Goal: Transaction & Acquisition: Purchase product/service

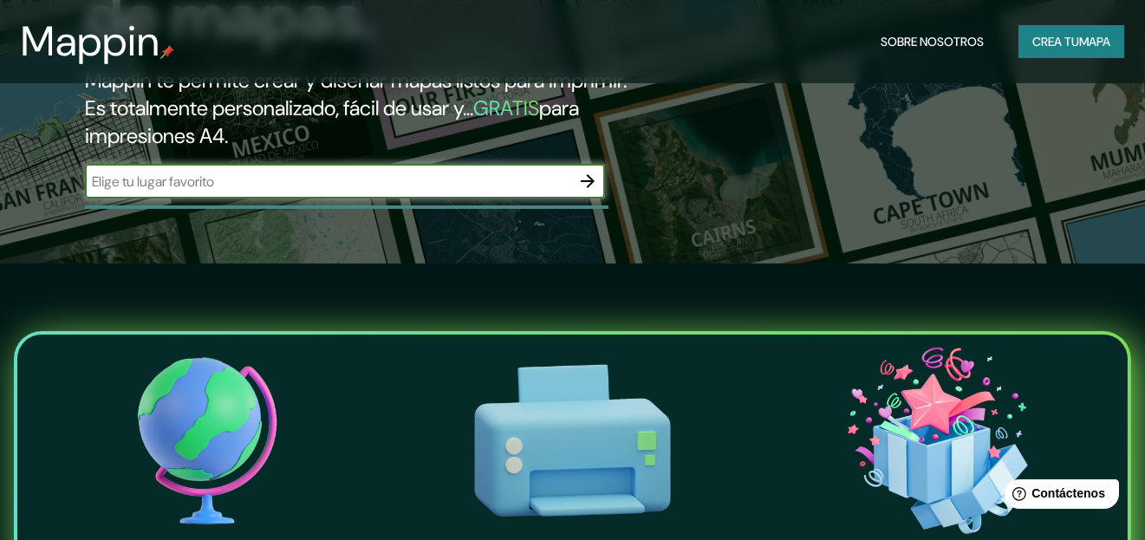
scroll to position [259, 0]
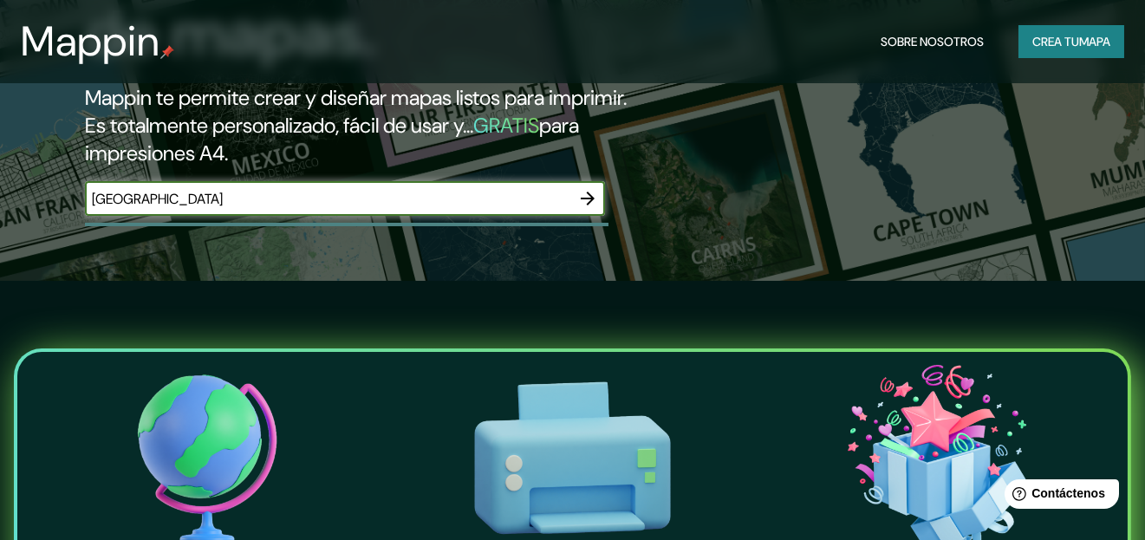
type input "[GEOGRAPHIC_DATA]"
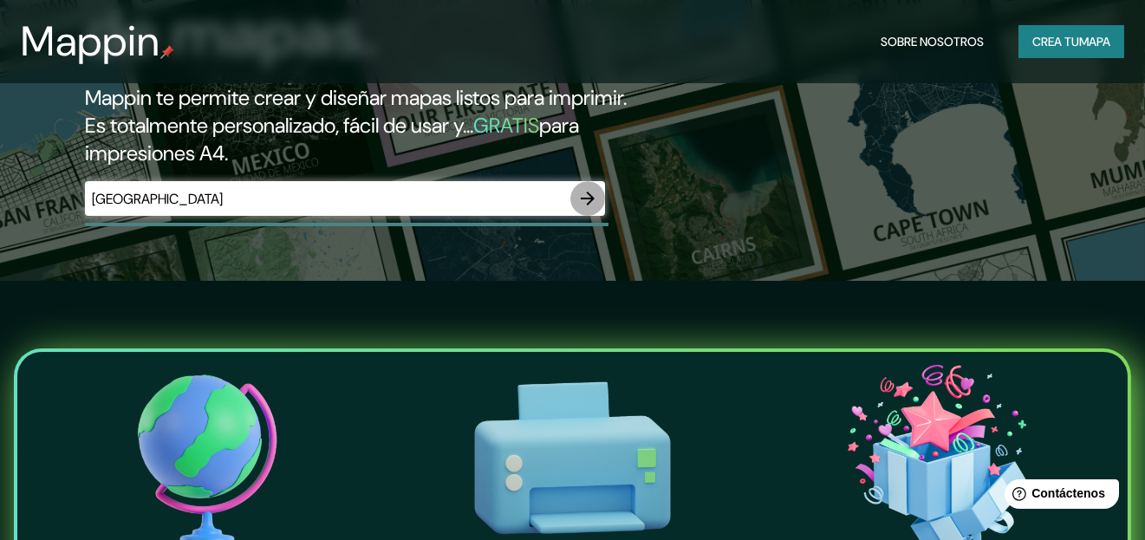
click at [570, 216] on button "button" at bounding box center [587, 198] width 35 height 35
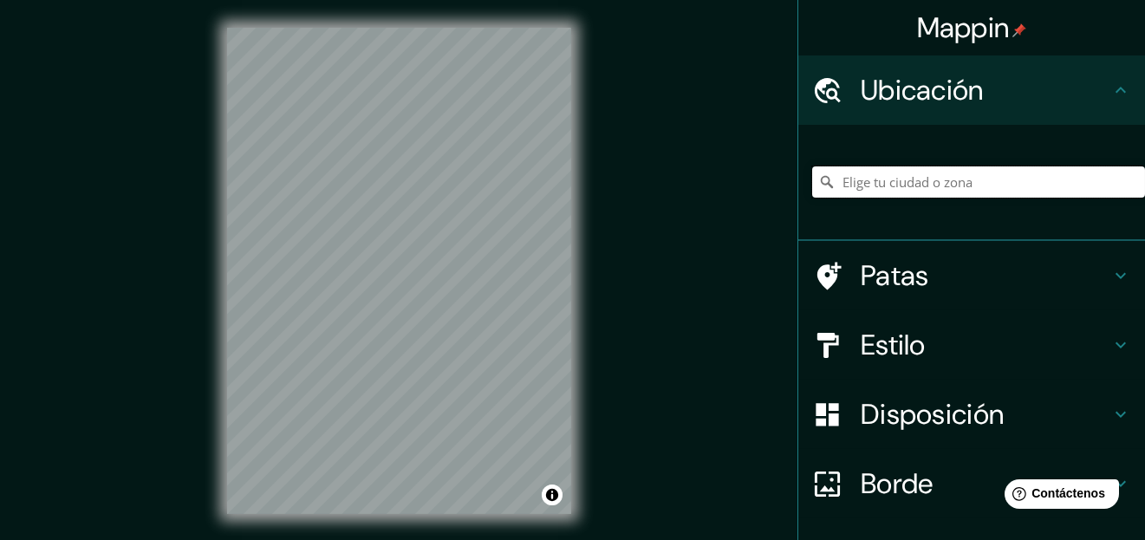
click at [976, 193] on input "Elige tu ciudad o zona" at bounding box center [978, 181] width 333 height 31
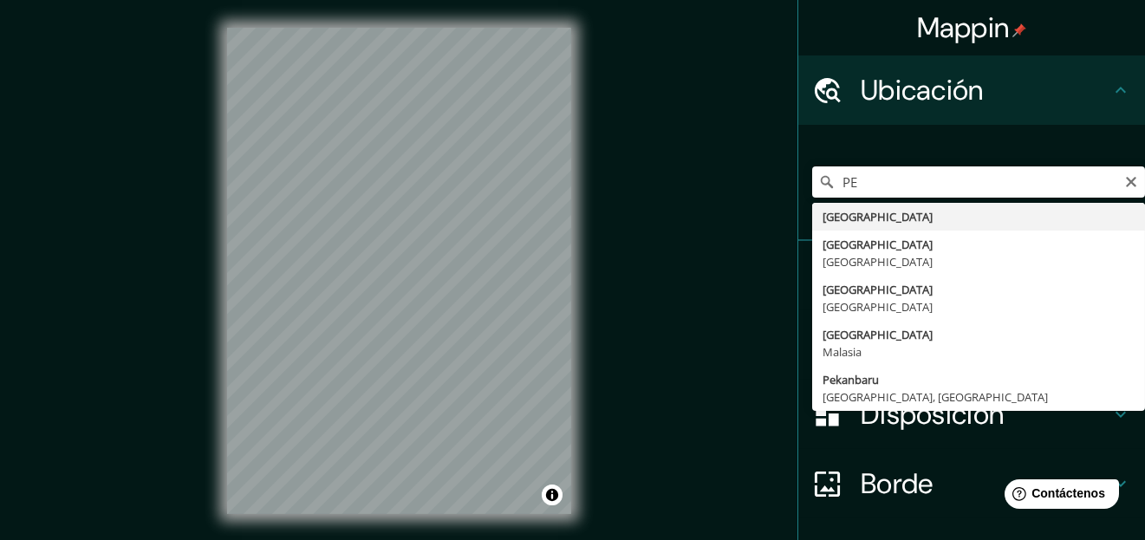
type input "[GEOGRAPHIC_DATA]"
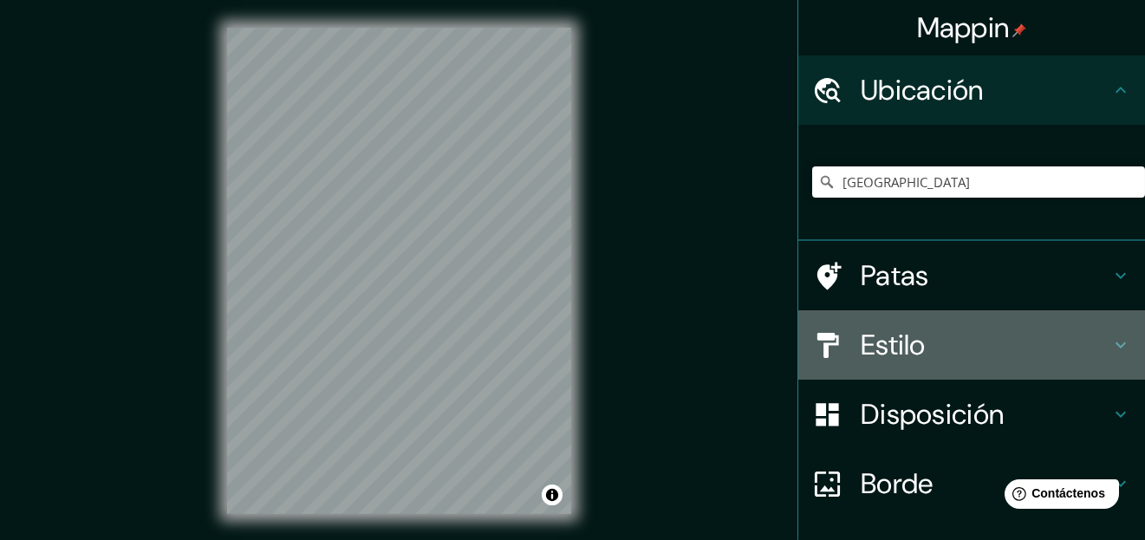
click at [968, 333] on h4 "Estilo" at bounding box center [986, 345] width 250 height 35
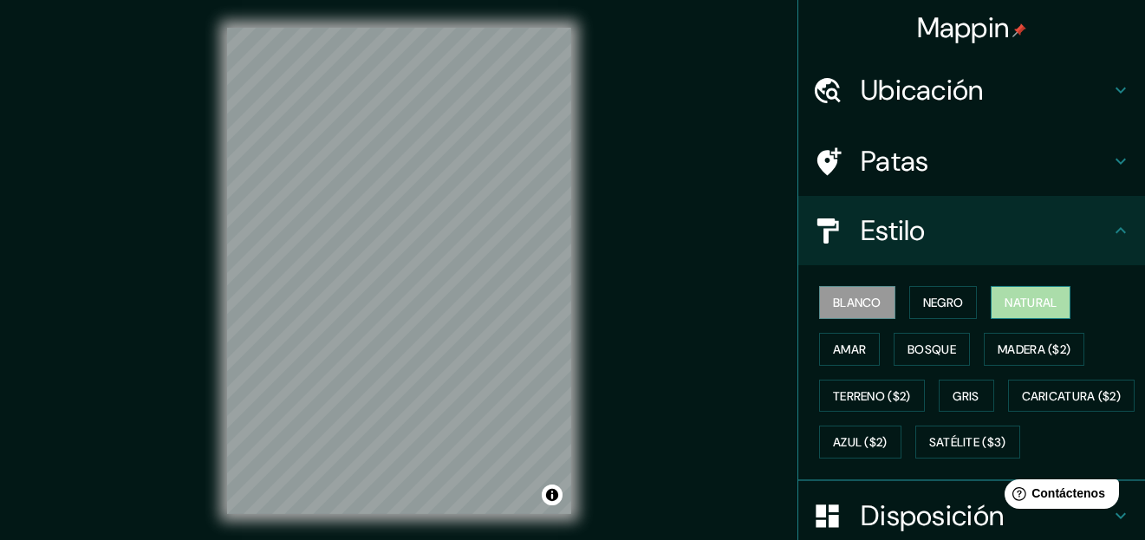
click at [1032, 300] on font "Natural" at bounding box center [1031, 303] width 52 height 16
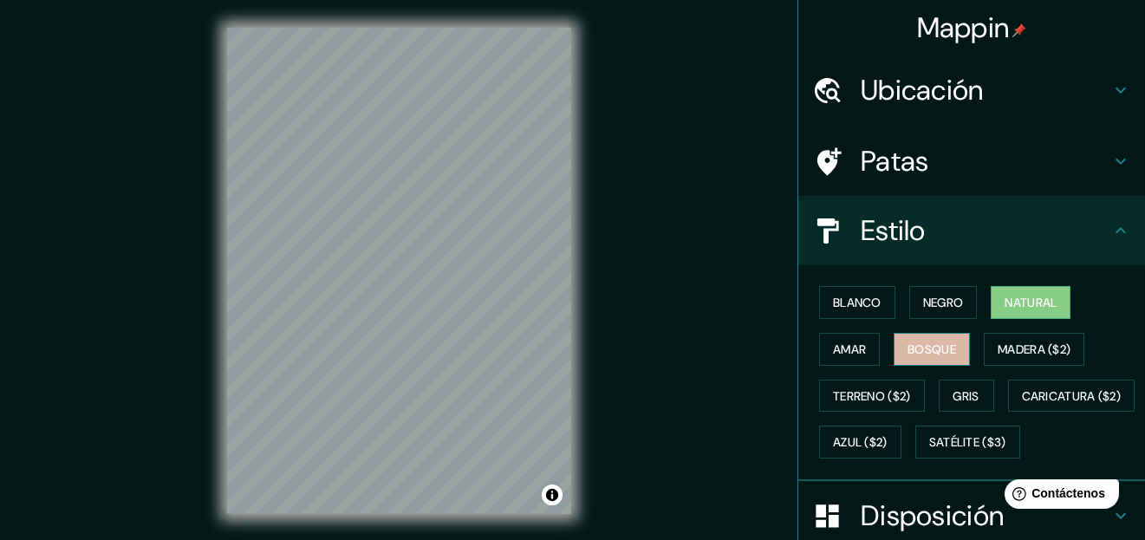
click at [925, 350] on font "Bosque" at bounding box center [932, 350] width 49 height 16
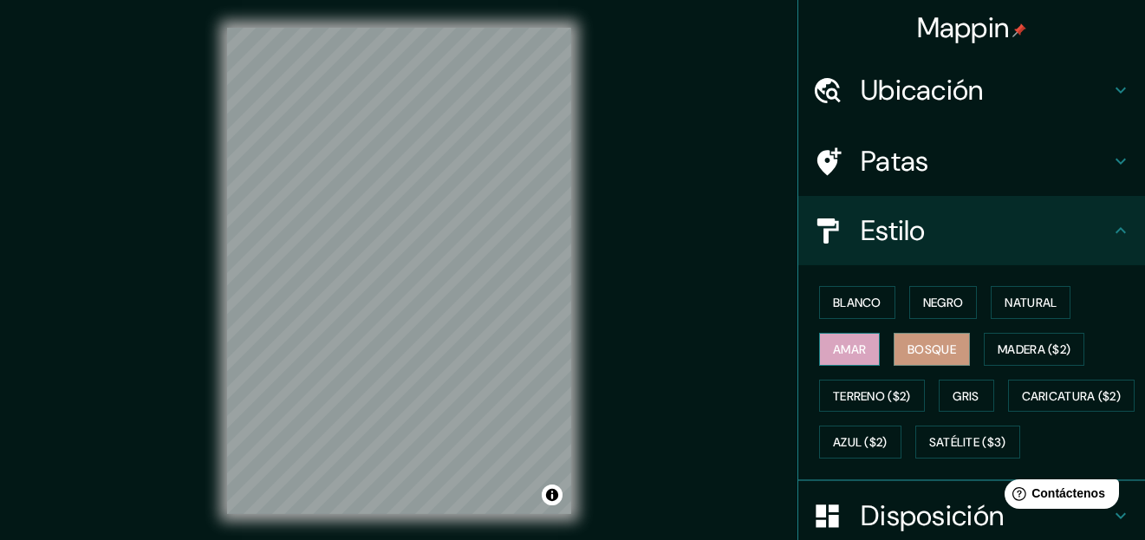
click at [833, 345] on font "Amar" at bounding box center [849, 350] width 33 height 16
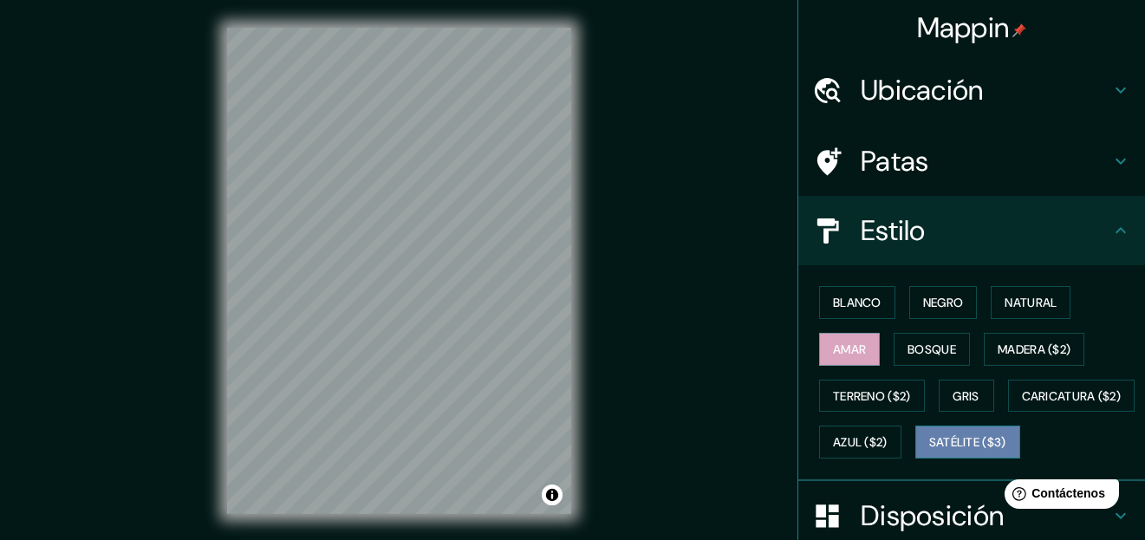
click at [929, 453] on font "Satélite ($3)" at bounding box center [967, 442] width 77 height 23
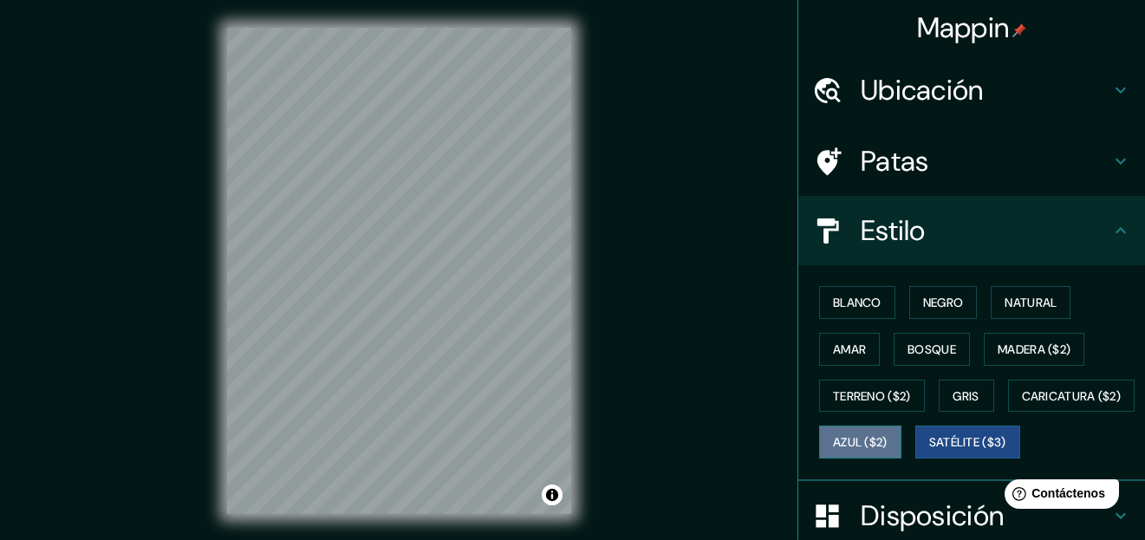
click at [888, 448] on font "Azul ($2)" at bounding box center [860, 442] width 55 height 23
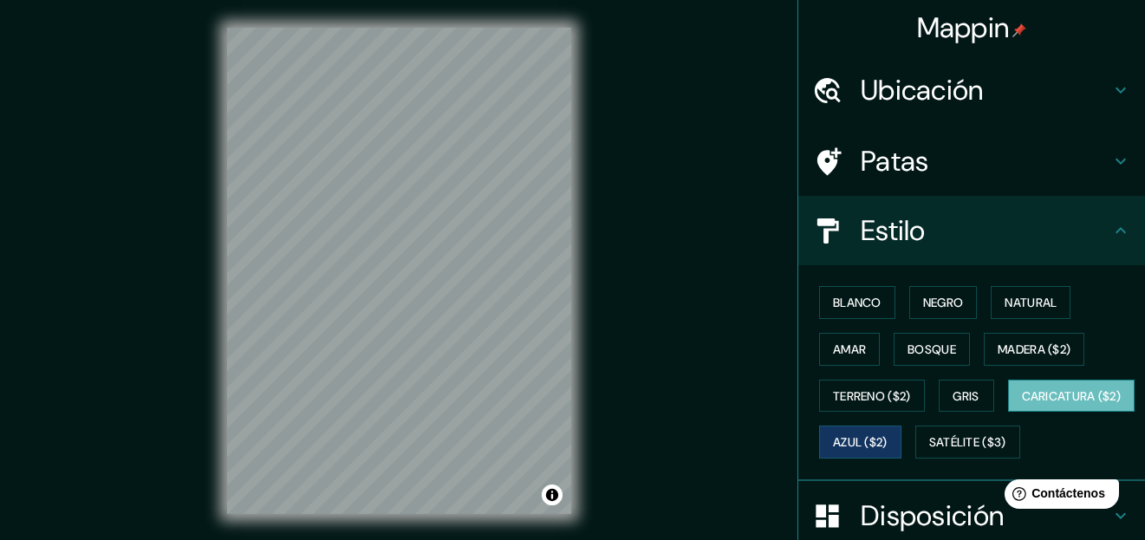
click at [1022, 404] on font "Caricatura ($2)" at bounding box center [1072, 396] width 100 height 16
click at [837, 303] on font "Blanco" at bounding box center [857, 303] width 49 height 16
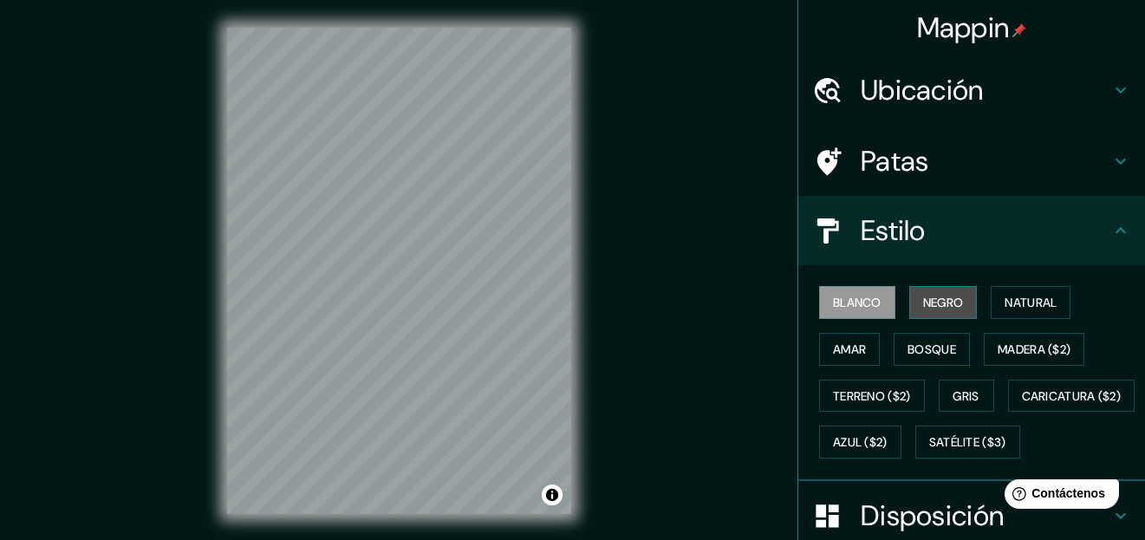
click at [953, 303] on font "Negro" at bounding box center [943, 303] width 41 height 16
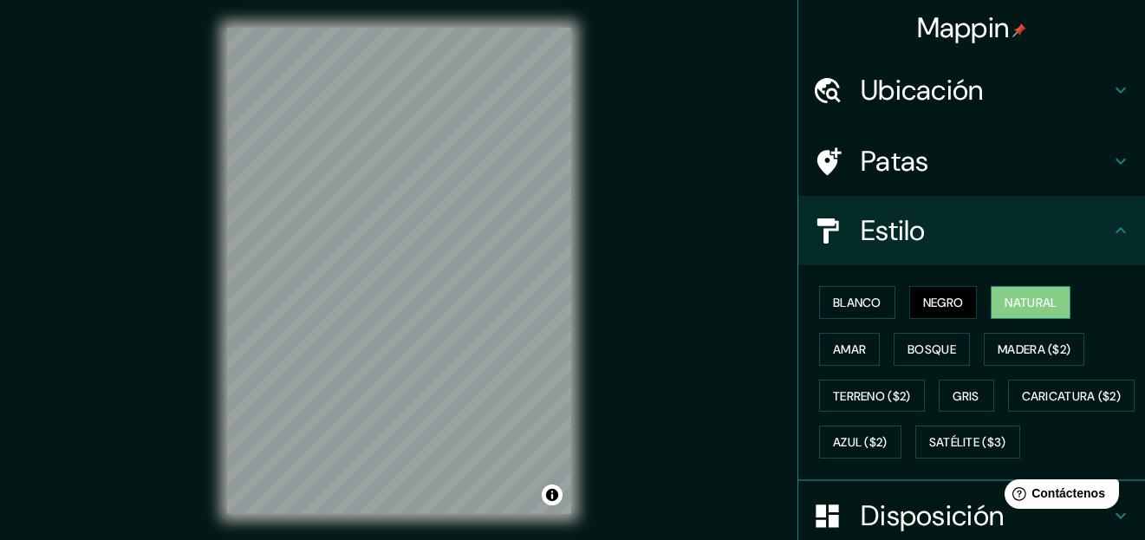
click at [1046, 303] on font "Natural" at bounding box center [1031, 303] width 52 height 16
click at [1040, 335] on button "Madera ($2)" at bounding box center [1034, 349] width 101 height 33
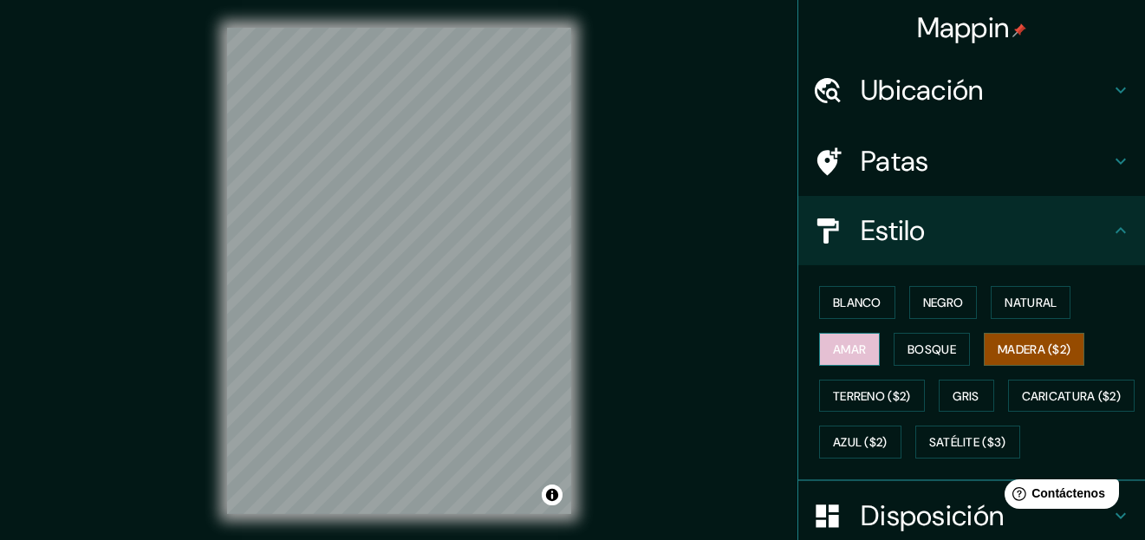
click at [833, 354] on font "Amar" at bounding box center [849, 350] width 33 height 16
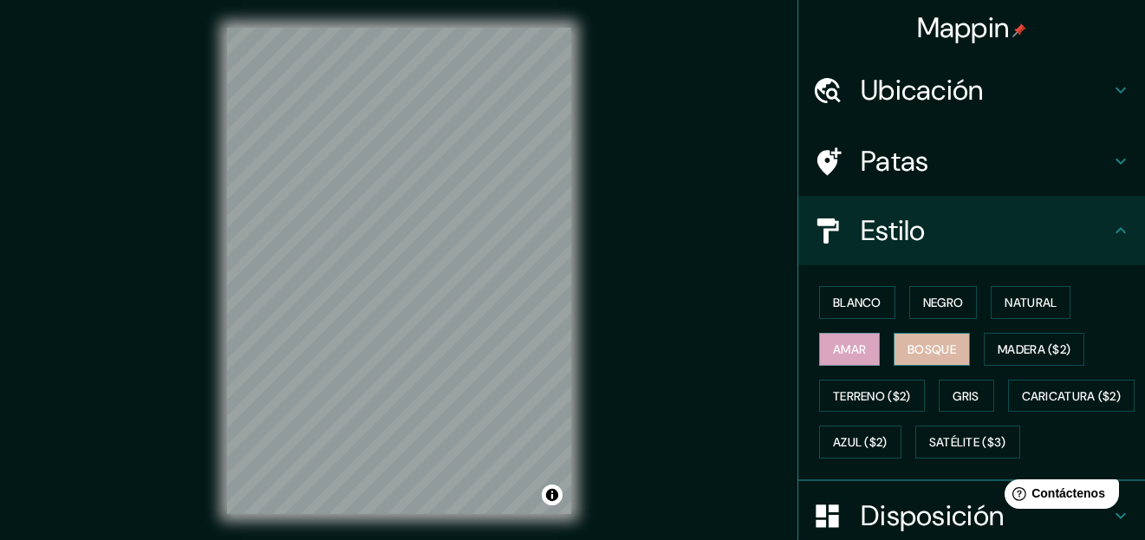
click at [911, 348] on font "Bosque" at bounding box center [932, 350] width 49 height 16
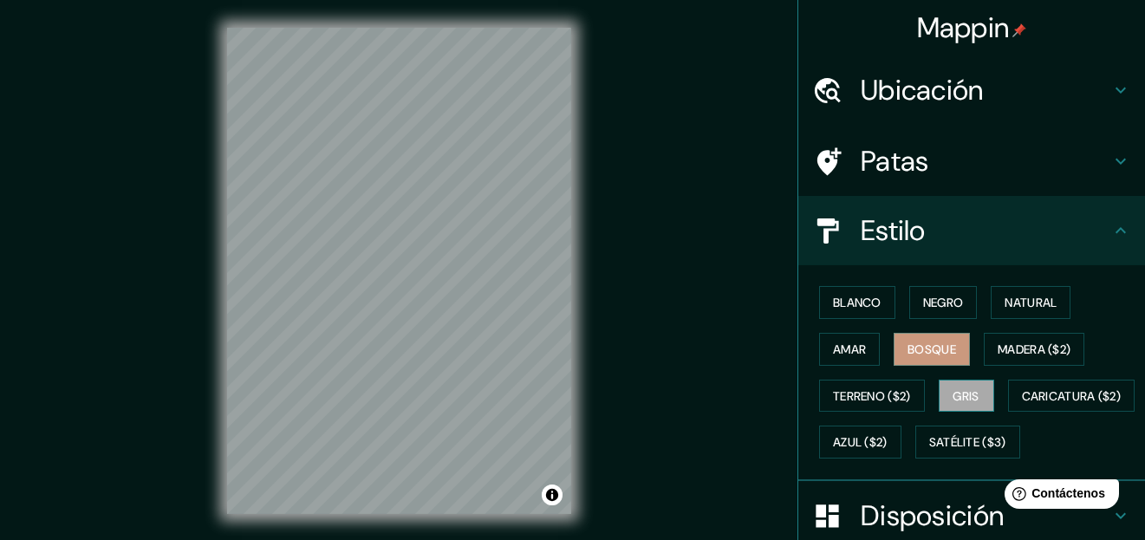
click at [973, 399] on button "Gris" at bounding box center [966, 396] width 55 height 33
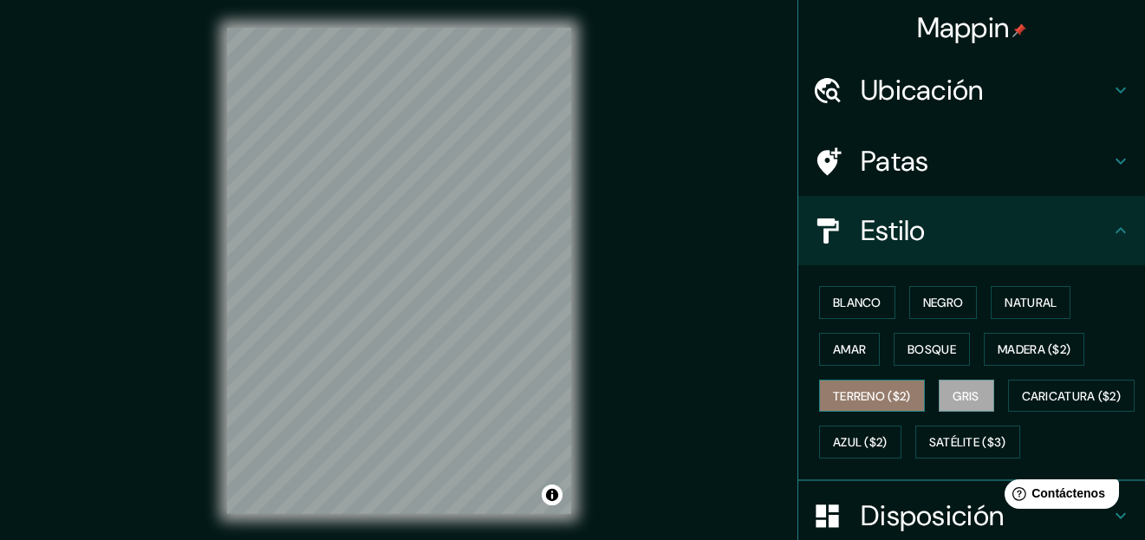
click at [907, 404] on button "Terreno ($2)" at bounding box center [872, 396] width 106 height 33
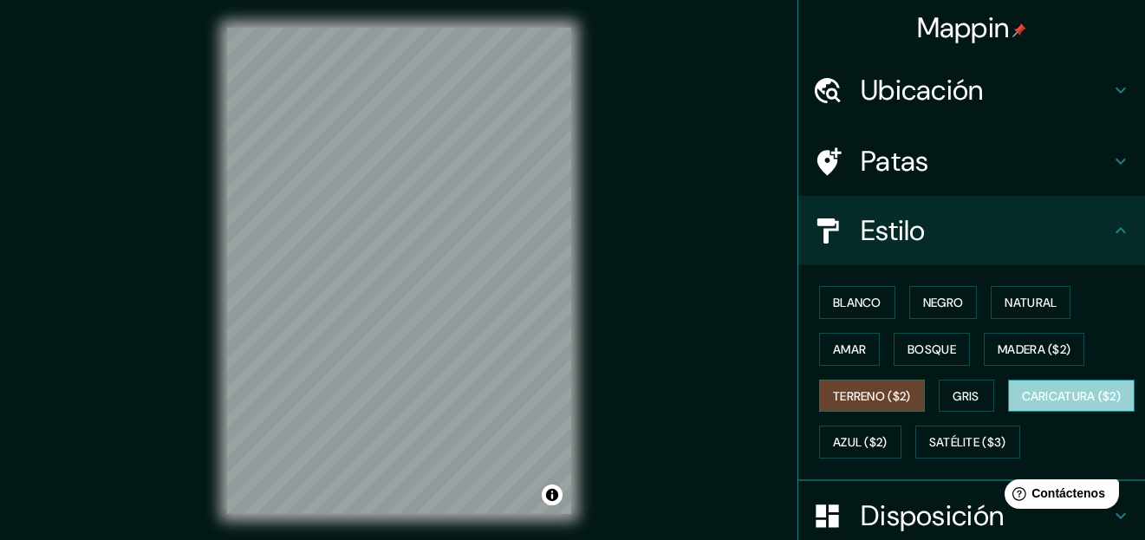
click at [1022, 404] on font "Caricatura ($2)" at bounding box center [1072, 396] width 100 height 16
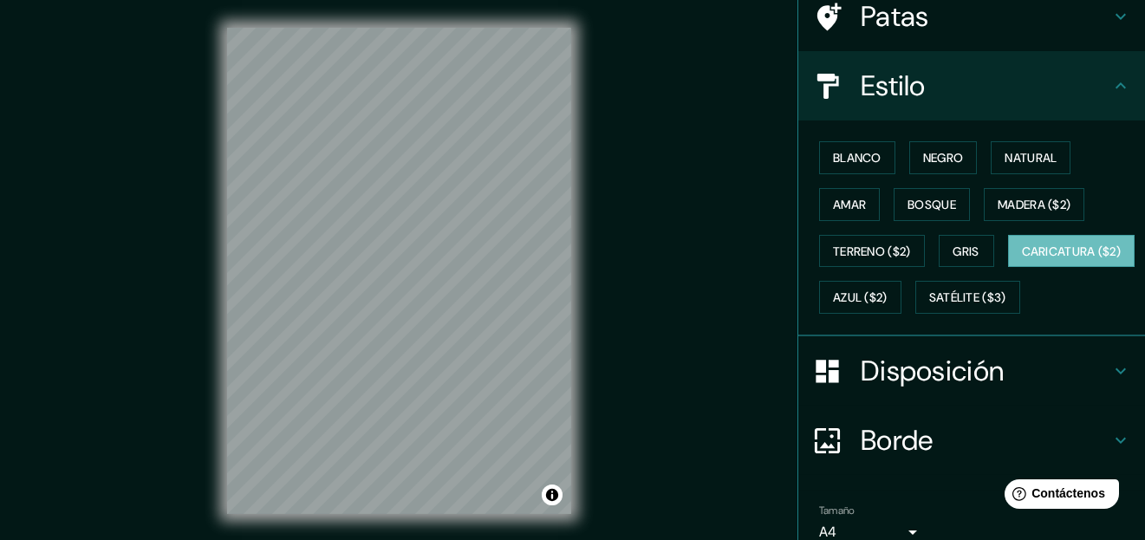
scroll to position [173, 0]
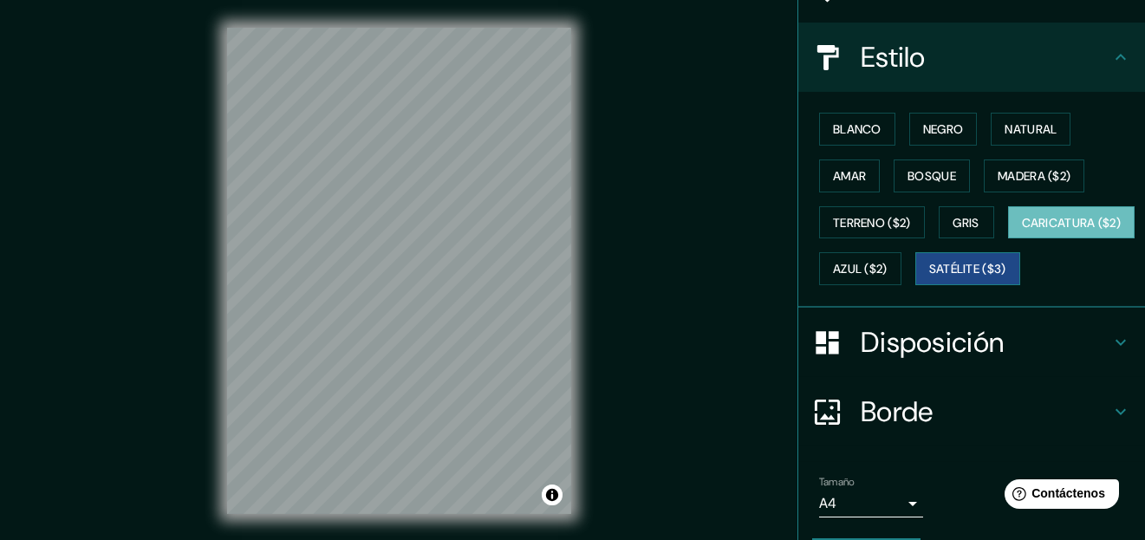
click at [929, 277] on font "Satélite ($3)" at bounding box center [967, 270] width 77 height 16
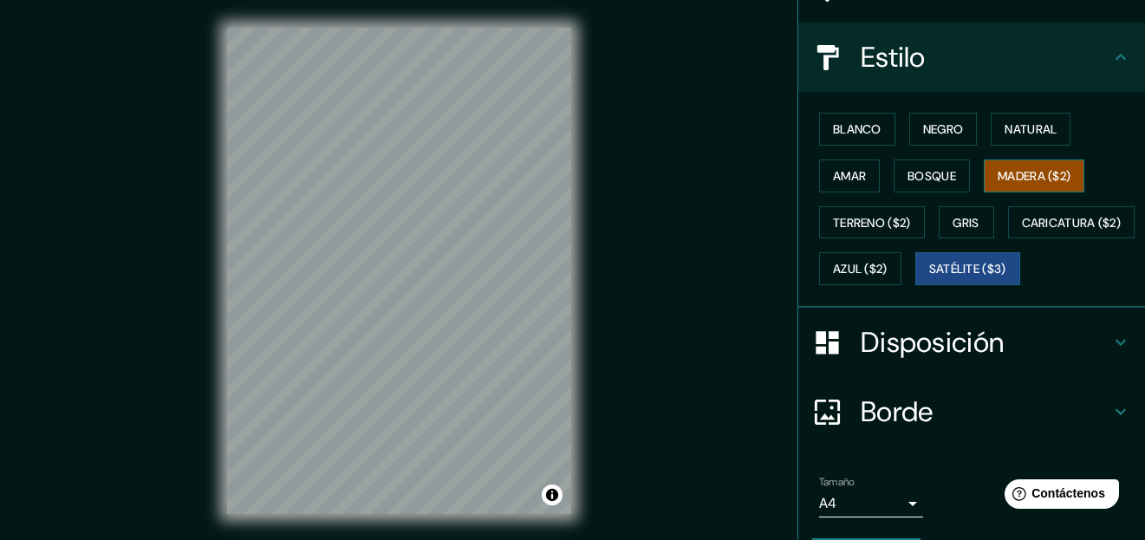
scroll to position [0, 0]
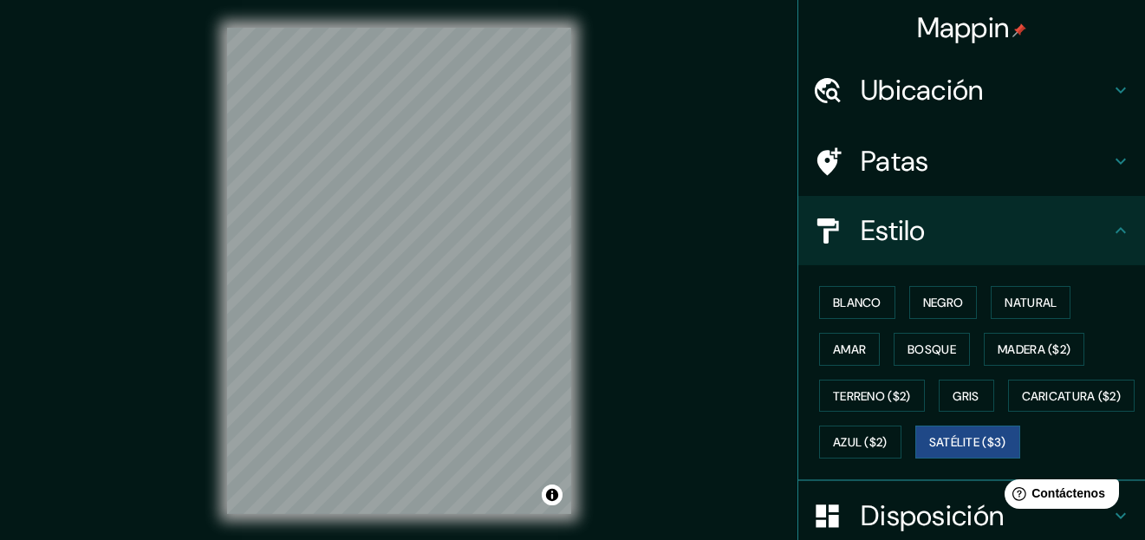
click at [1111, 166] on icon at bounding box center [1121, 161] width 21 height 21
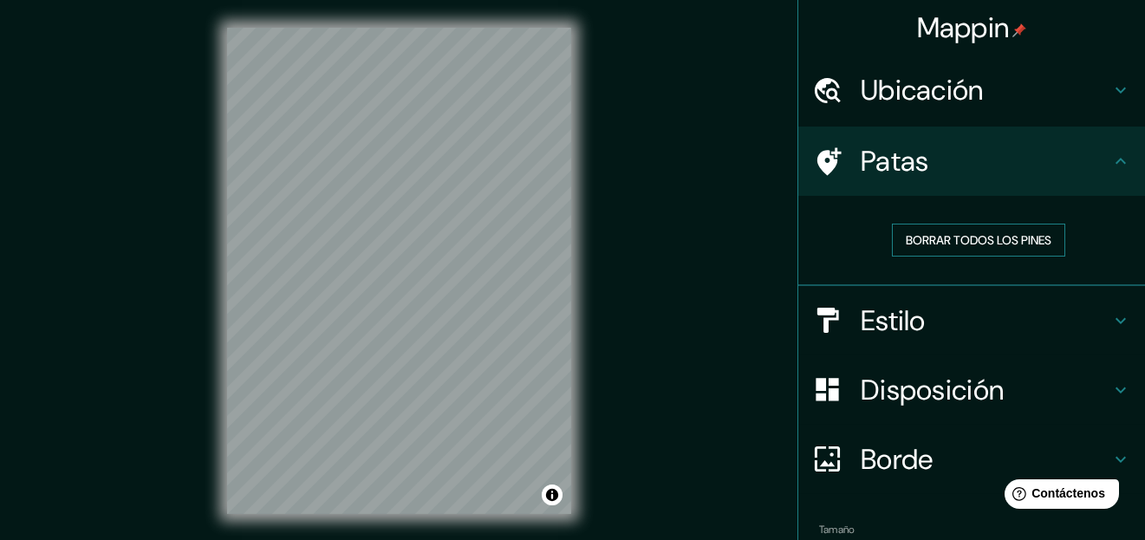
click at [1030, 242] on font "Borrar todos los pines" at bounding box center [979, 240] width 146 height 16
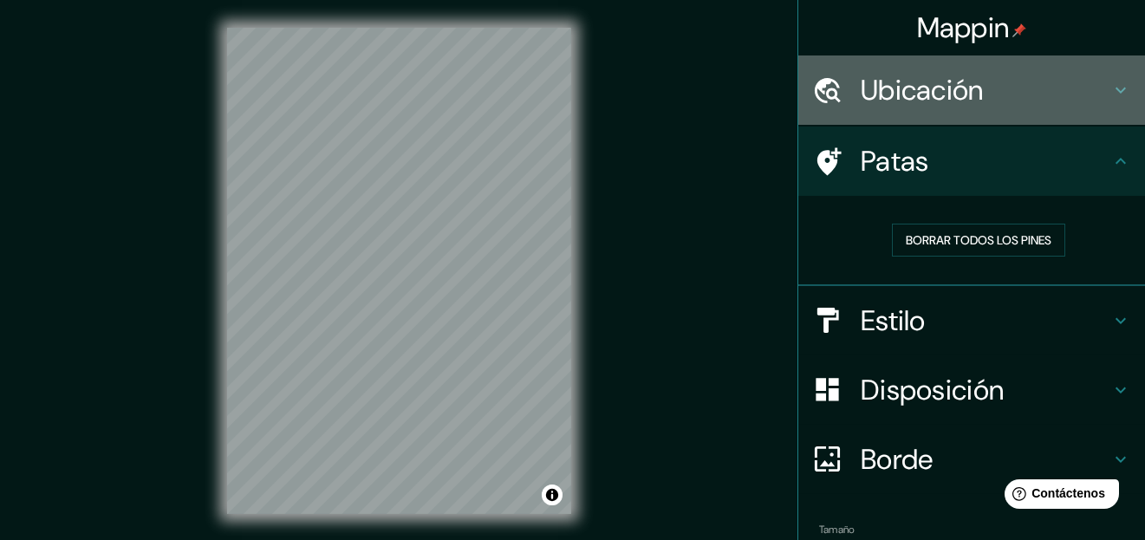
click at [1085, 94] on h4 "Ubicación" at bounding box center [986, 90] width 250 height 35
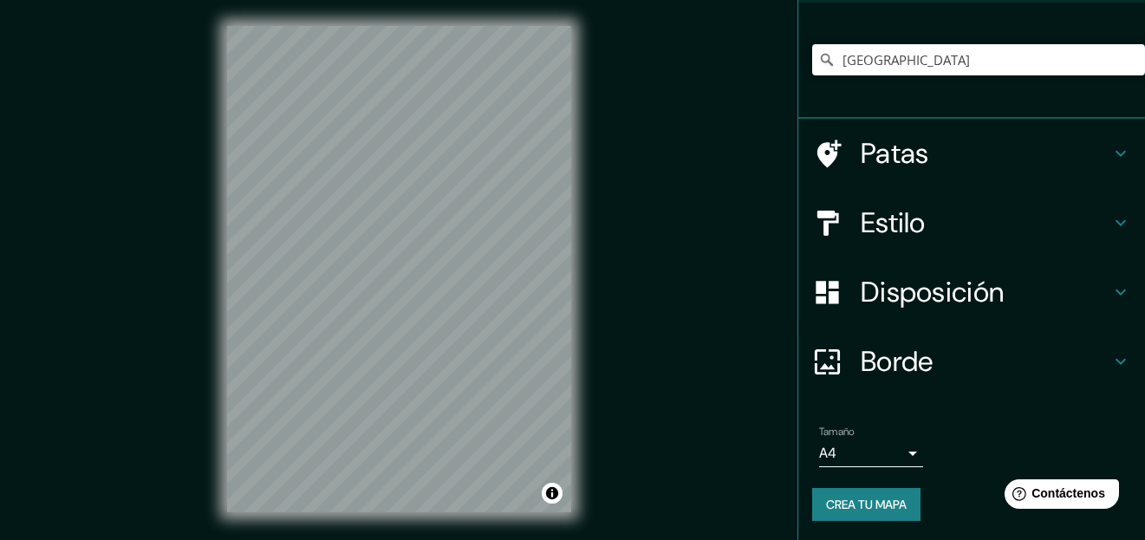
scroll to position [29, 0]
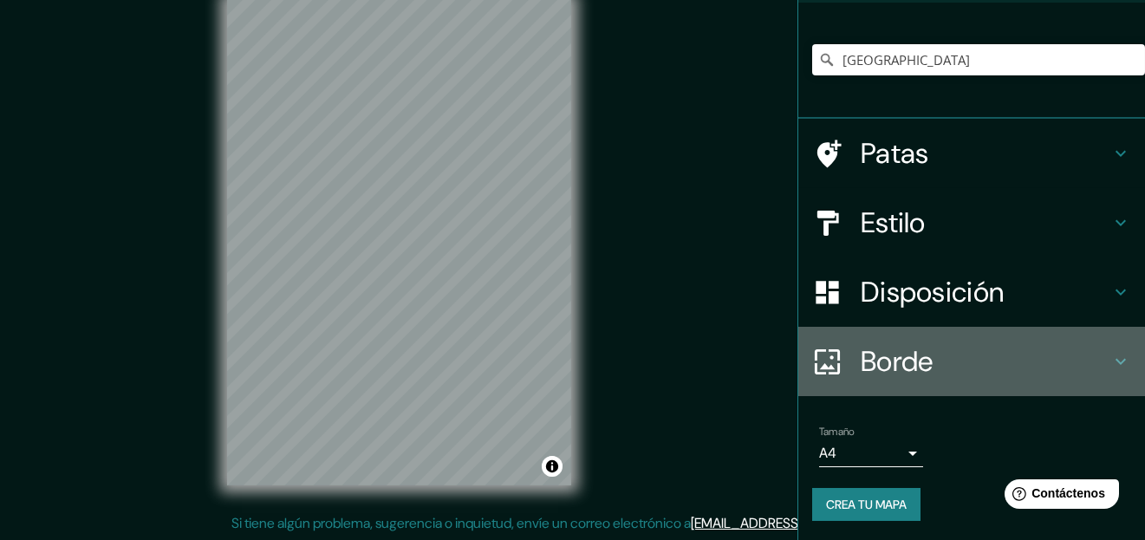
click at [1113, 352] on icon at bounding box center [1121, 361] width 21 height 21
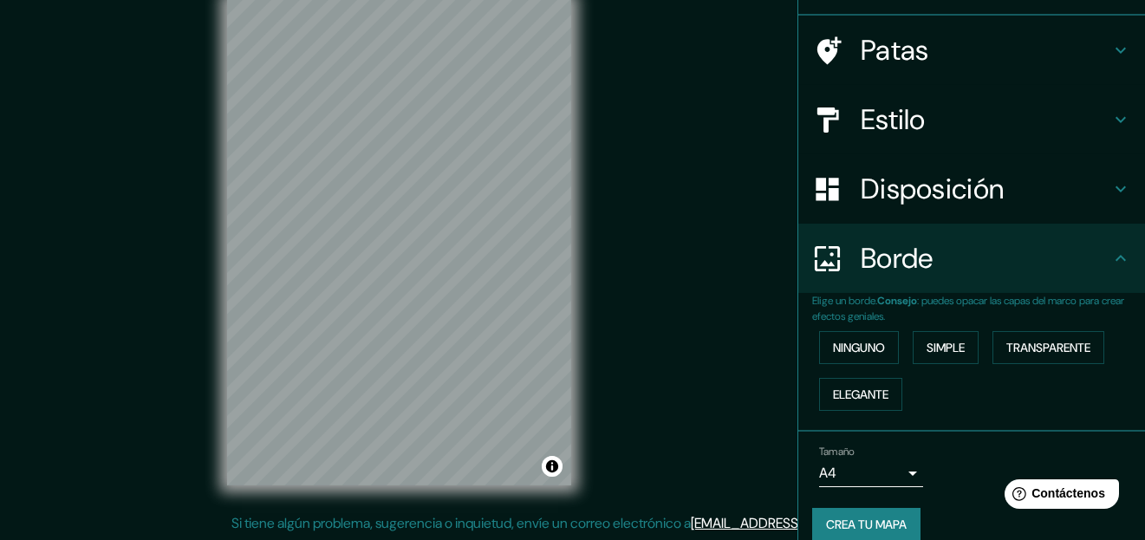
scroll to position [122, 0]
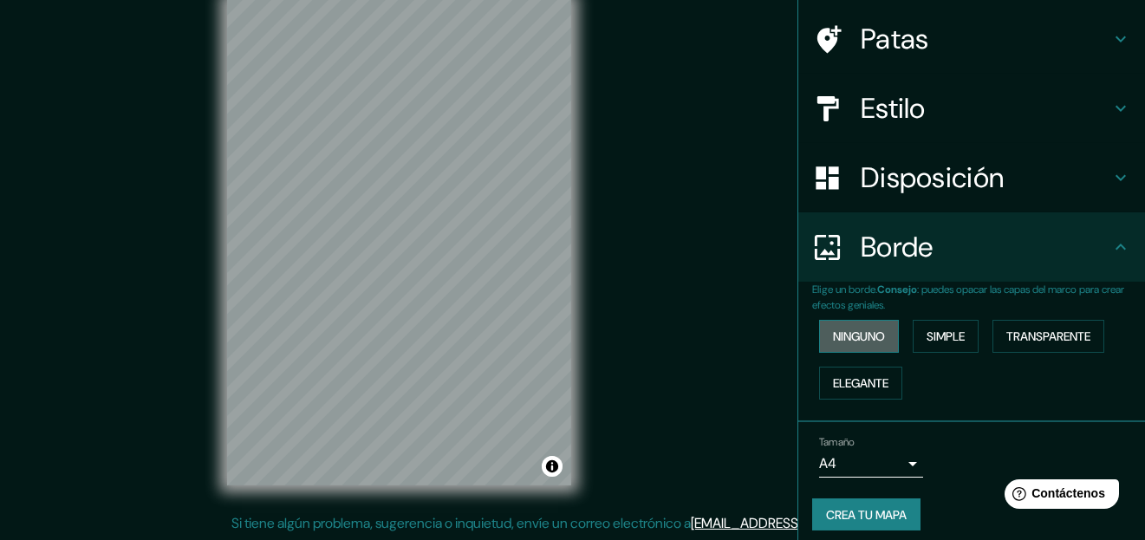
click at [854, 343] on font "Ninguno" at bounding box center [859, 336] width 52 height 23
click at [945, 341] on font "Simple" at bounding box center [946, 337] width 38 height 16
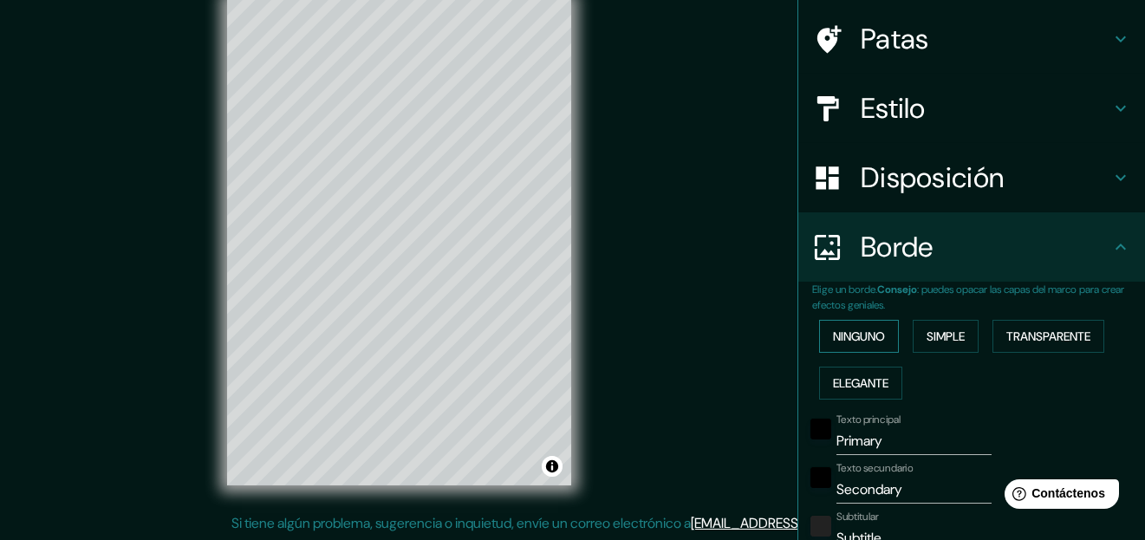
click at [864, 336] on font "Ninguno" at bounding box center [859, 337] width 52 height 16
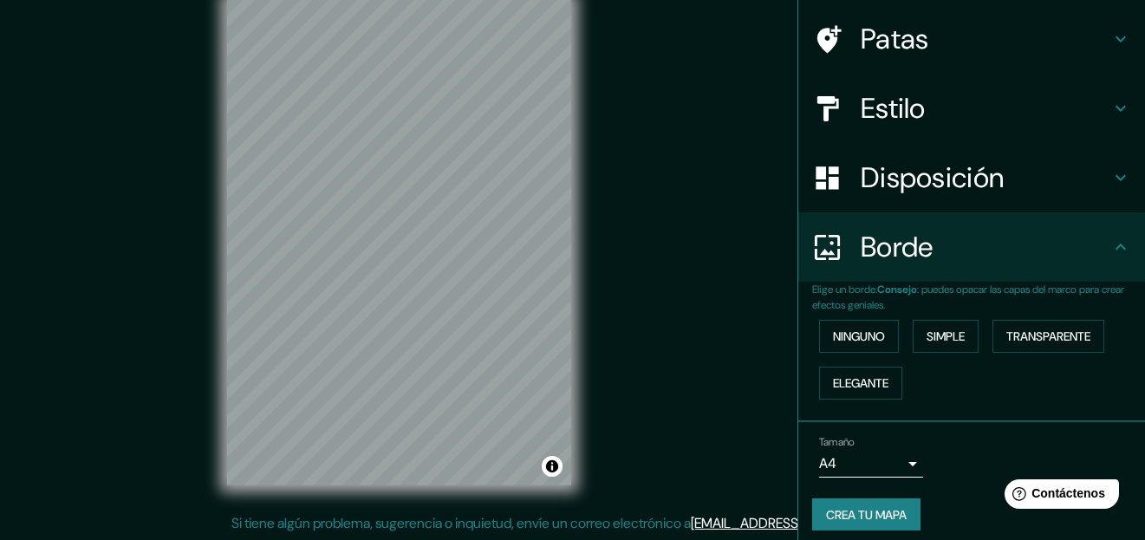
click at [973, 188] on font "Disposición" at bounding box center [932, 178] width 143 height 36
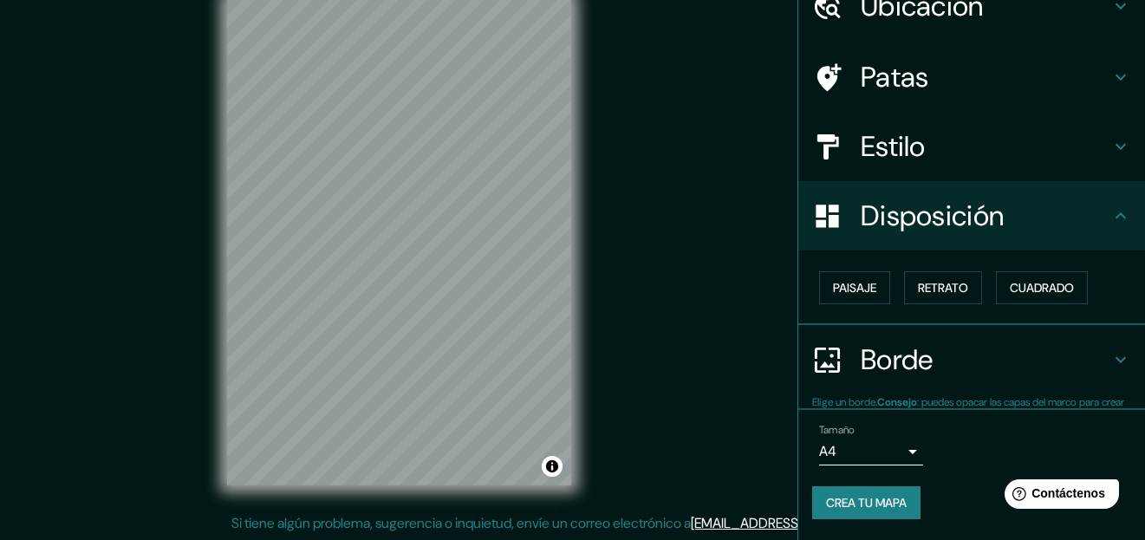
scroll to position [82, 0]
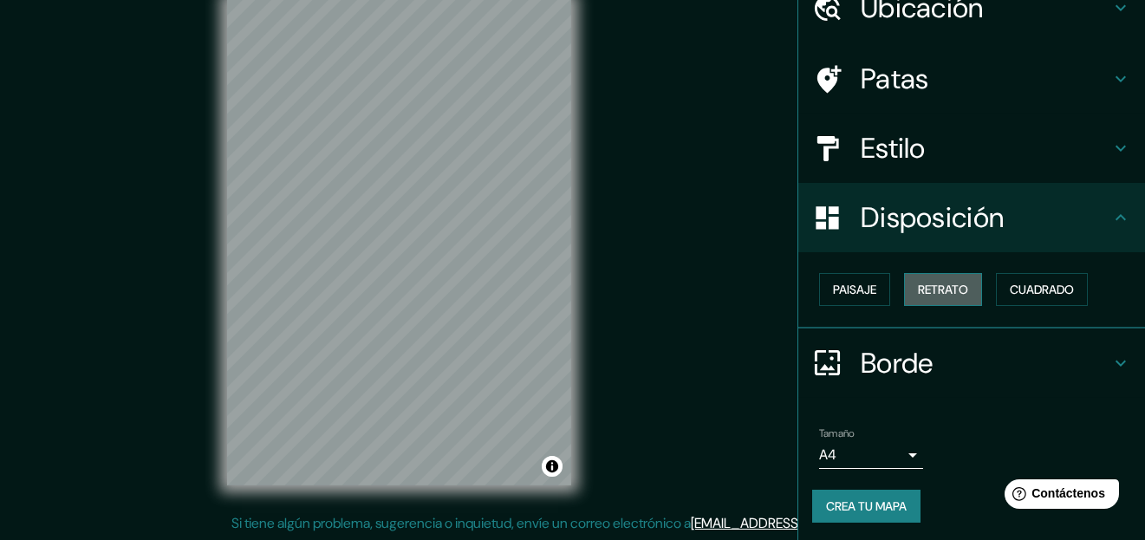
click at [948, 295] on font "Retrato" at bounding box center [943, 290] width 50 height 16
click at [1050, 295] on font "Cuadrado" at bounding box center [1042, 290] width 64 height 16
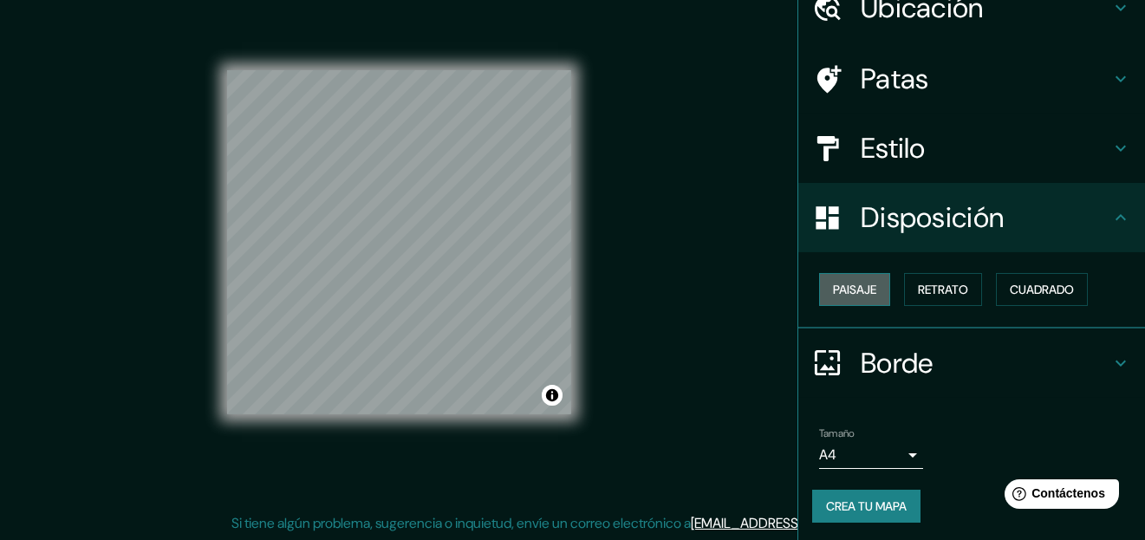
click at [837, 295] on font "Paisaje" at bounding box center [854, 290] width 43 height 16
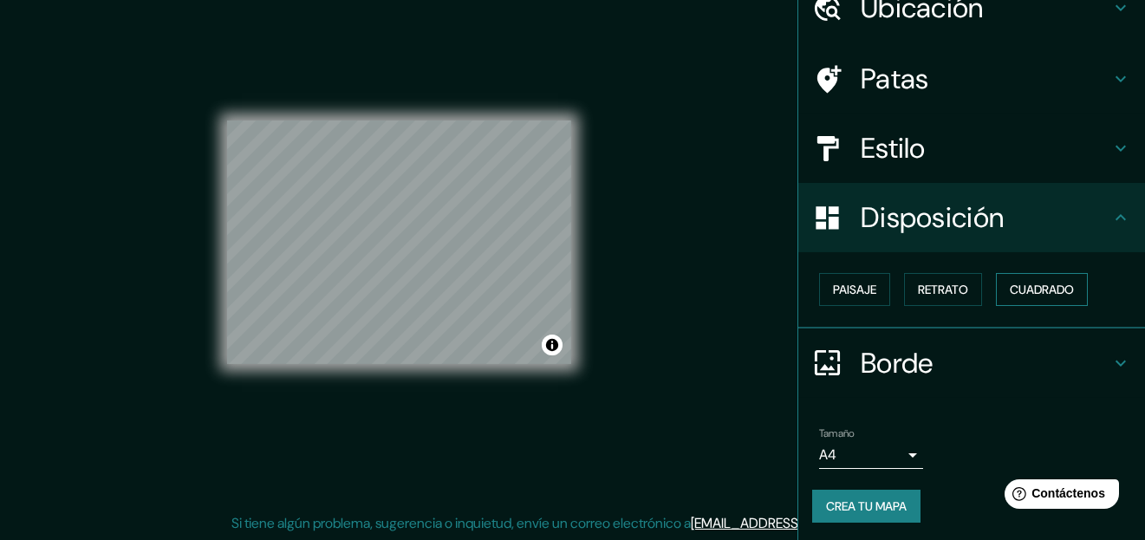
click at [1018, 290] on font "Cuadrado" at bounding box center [1042, 290] width 64 height 16
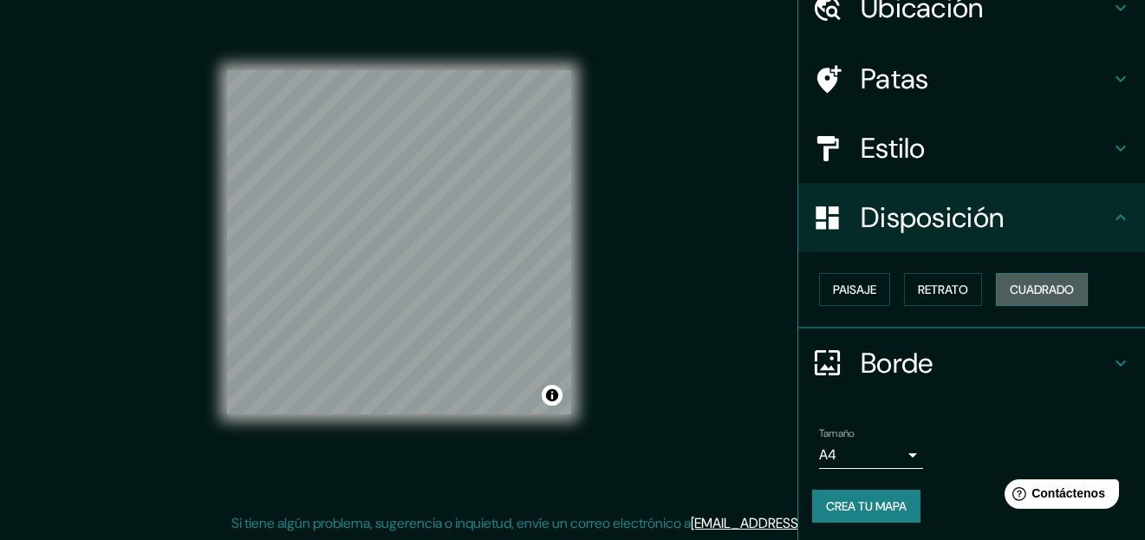
click at [1010, 289] on font "Cuadrado" at bounding box center [1042, 290] width 64 height 16
click at [874, 287] on button "Paisaje" at bounding box center [854, 289] width 71 height 33
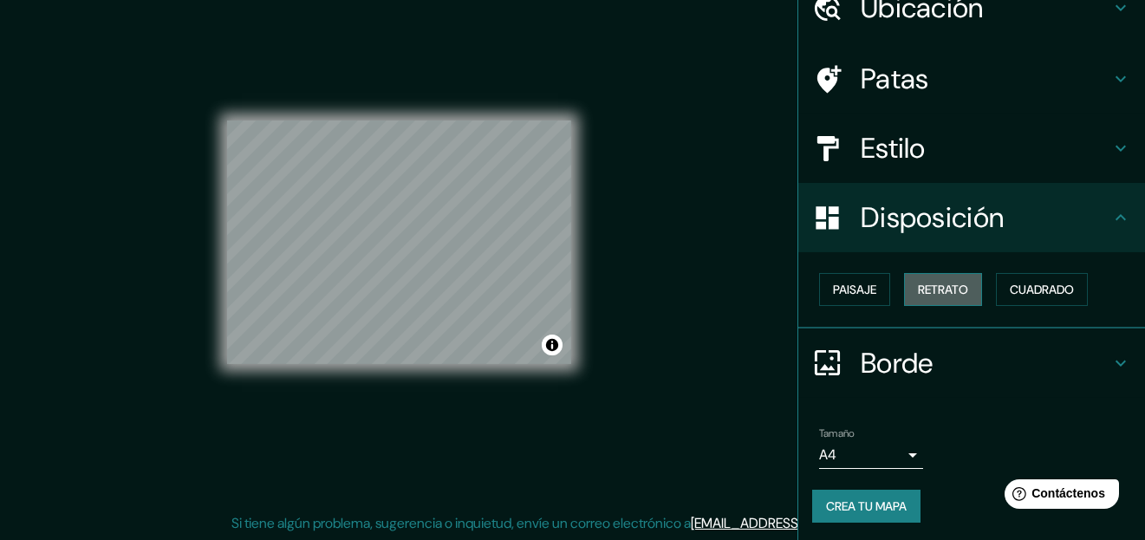
click at [946, 285] on font "Retrato" at bounding box center [943, 290] width 50 height 16
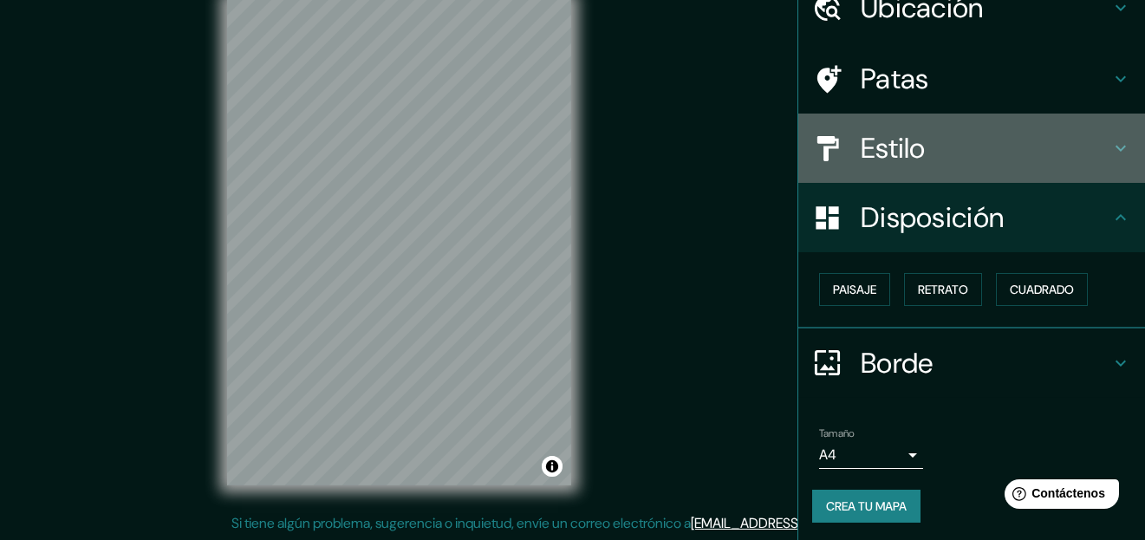
click at [982, 166] on div "Estilo" at bounding box center [971, 148] width 347 height 69
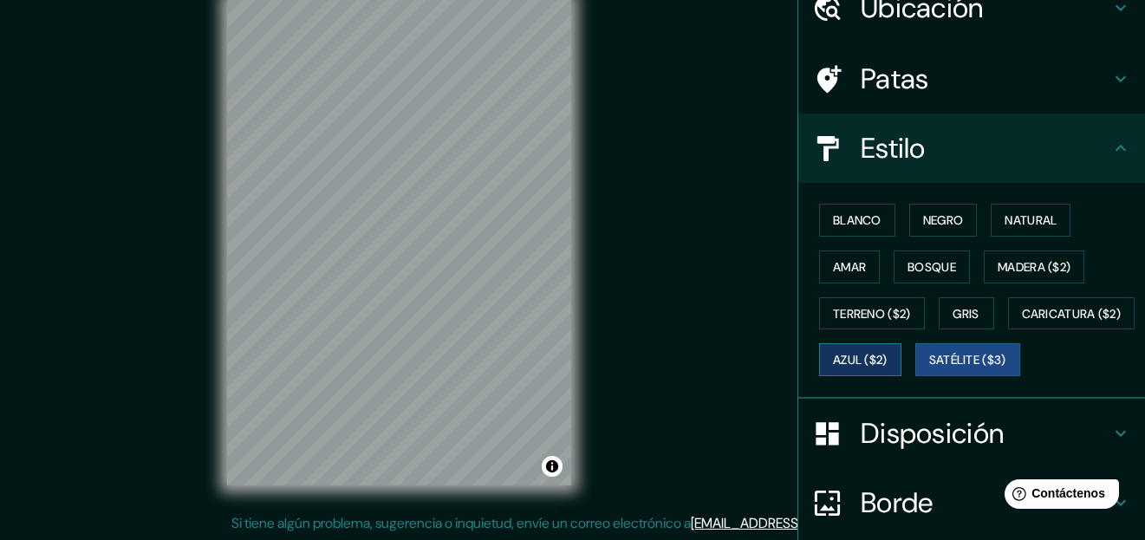
click at [888, 361] on font "Azul ($2)" at bounding box center [860, 361] width 55 height 16
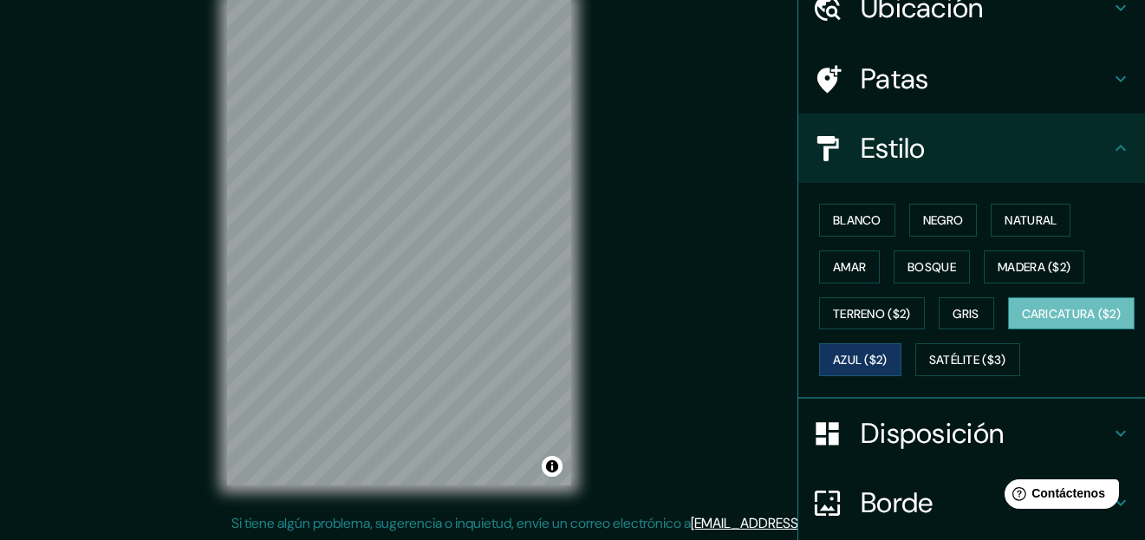
click at [1022, 322] on font "Caricatura ($2)" at bounding box center [1072, 314] width 100 height 16
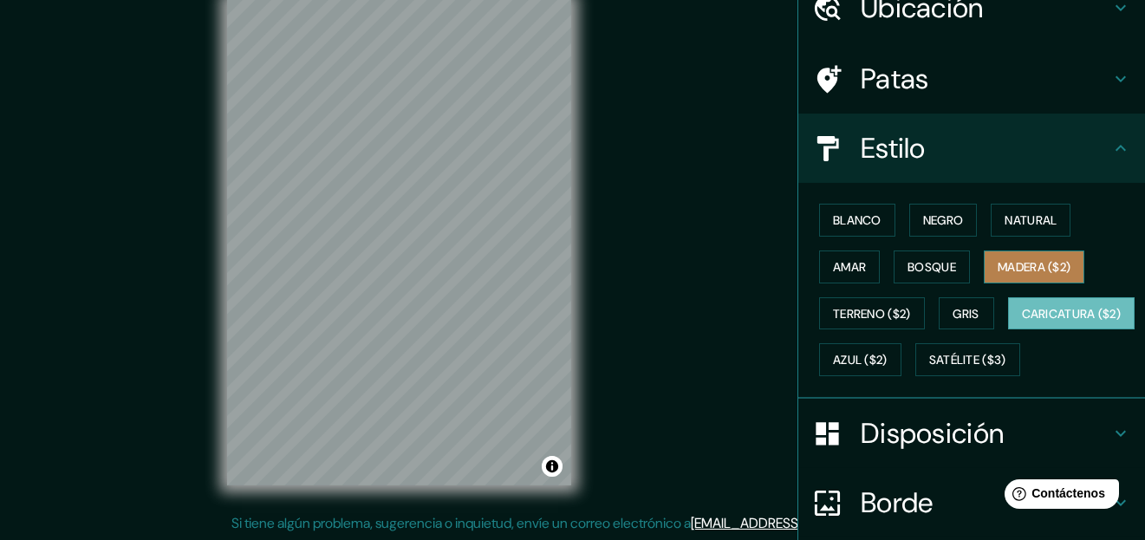
click at [1017, 269] on font "Madera ($2)" at bounding box center [1034, 267] width 73 height 16
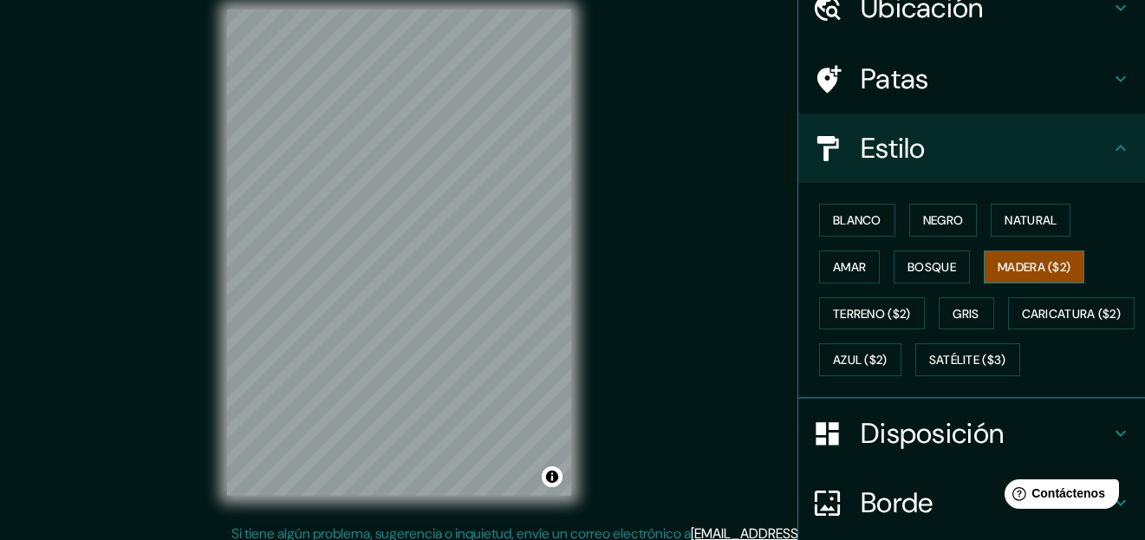
scroll to position [29, 0]
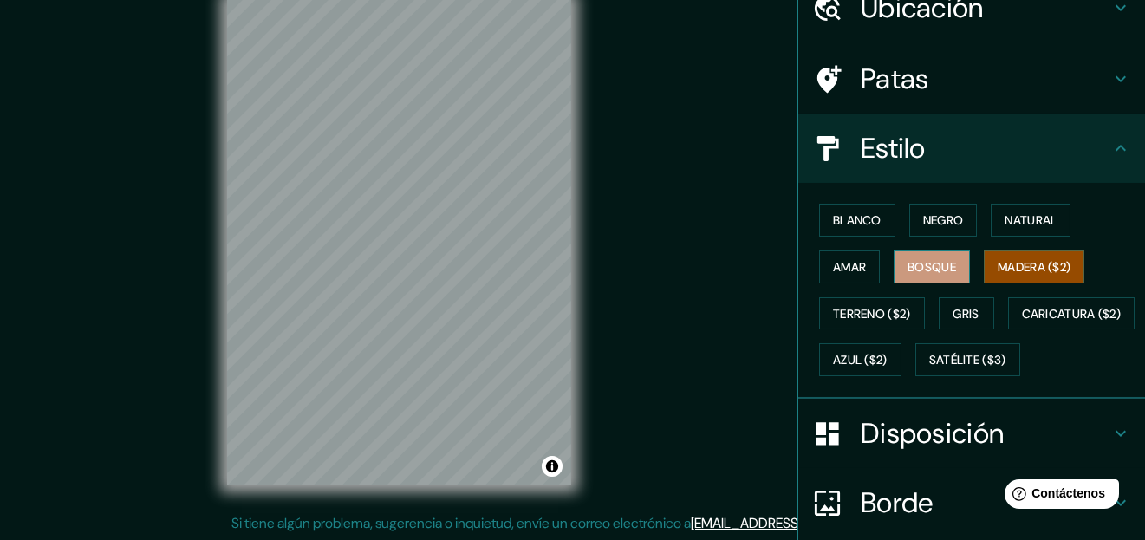
click at [936, 264] on font "Bosque" at bounding box center [932, 267] width 49 height 16
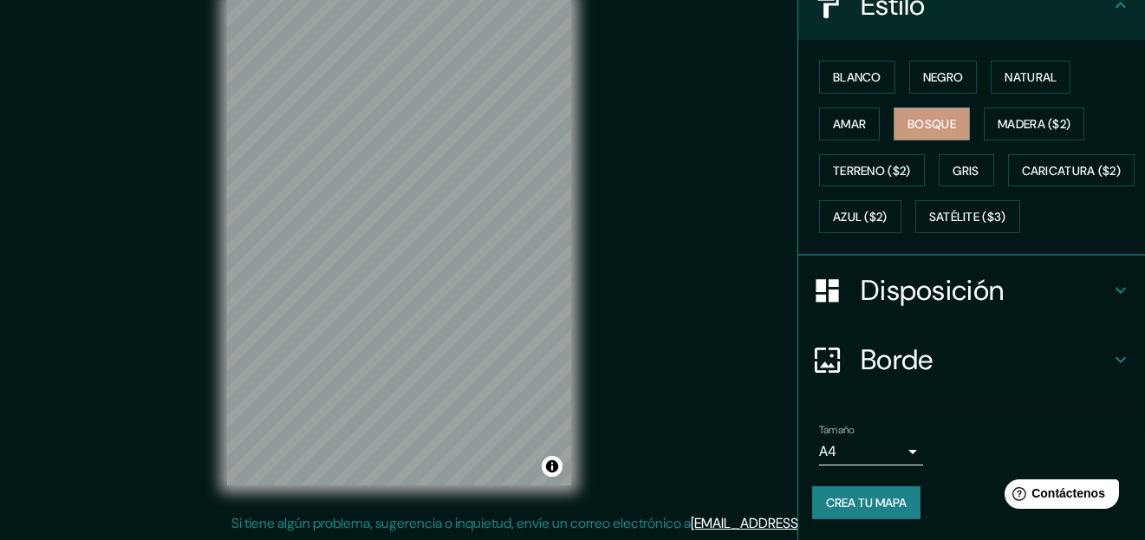
scroll to position [265, 0]
